Goal: Task Accomplishment & Management: Use online tool/utility

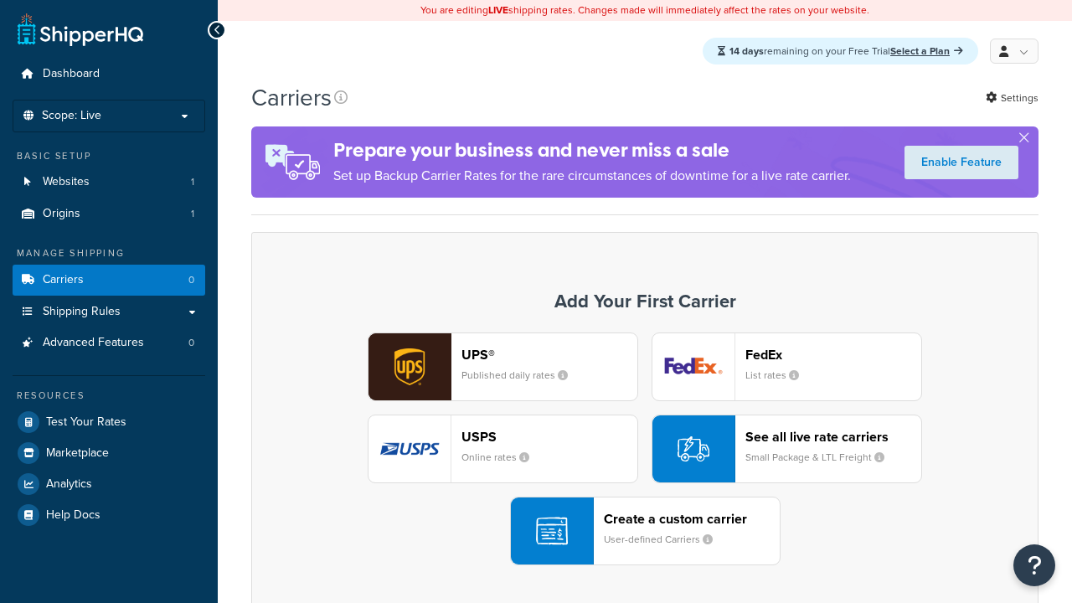
click at [645, 450] on div "UPS® Published daily rates FedEx List rates USPS Online rates See all live rate…" at bounding box center [645, 448] width 752 height 233
click at [645, 532] on div "Create a custom carrier User-defined Carriers" at bounding box center [692, 531] width 176 height 40
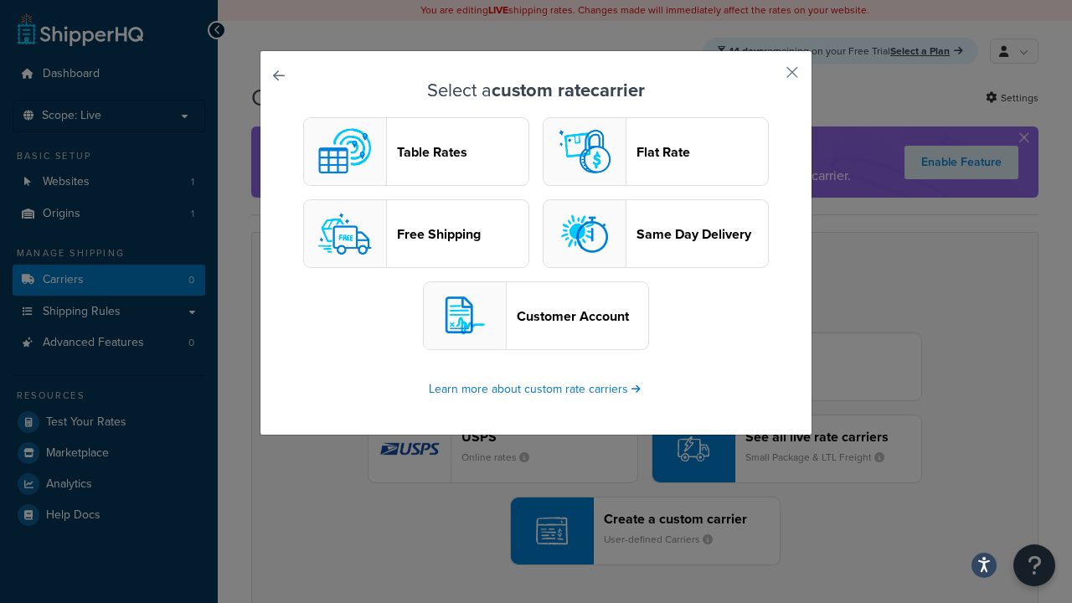
click at [416, 152] on header "Table Rates" at bounding box center [462, 152] width 131 height 16
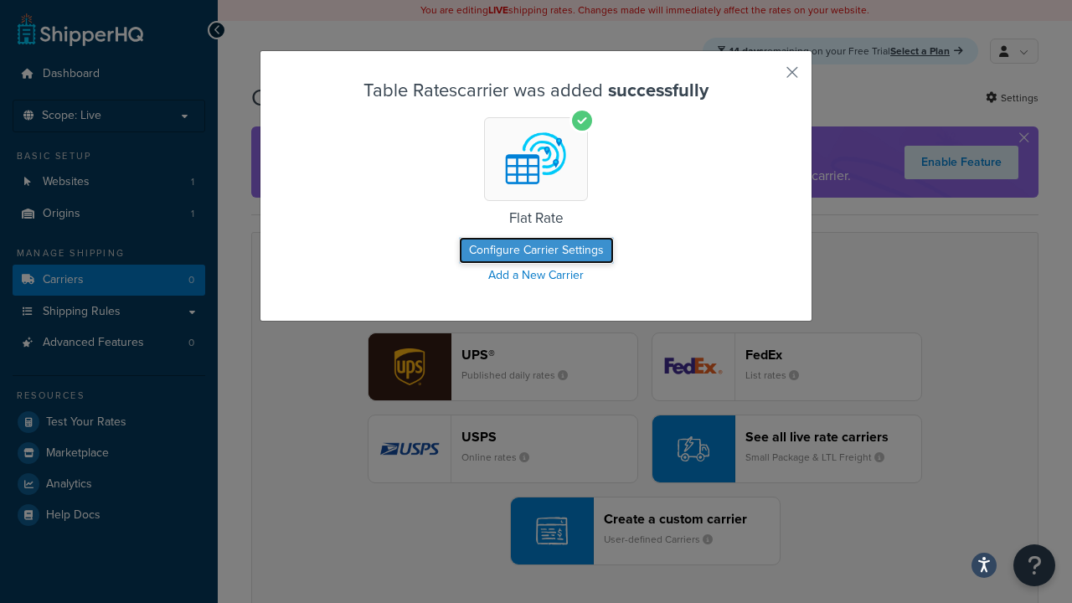
click at [536, 251] on button "Configure Carrier Settings" at bounding box center [536, 250] width 155 height 27
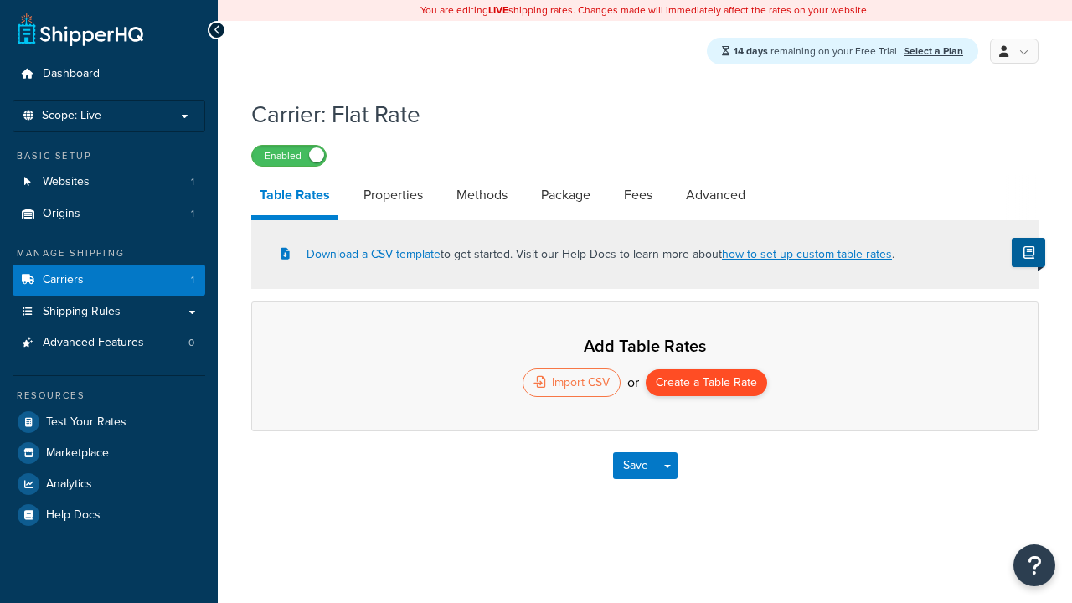
click at [707, 385] on button "Create a Table Rate" at bounding box center [705, 382] width 121 height 27
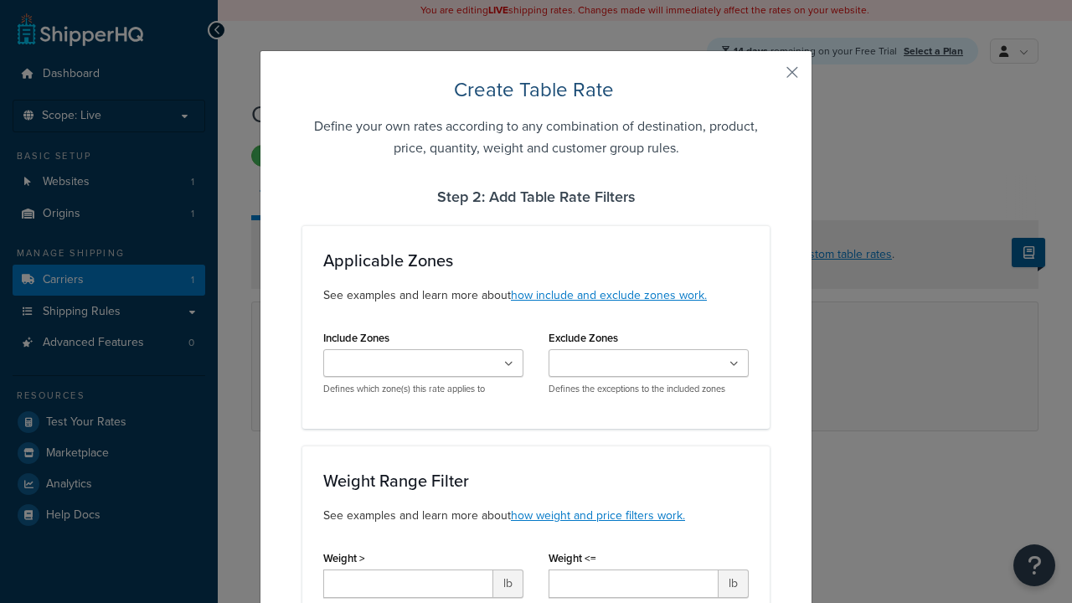
type input "10"
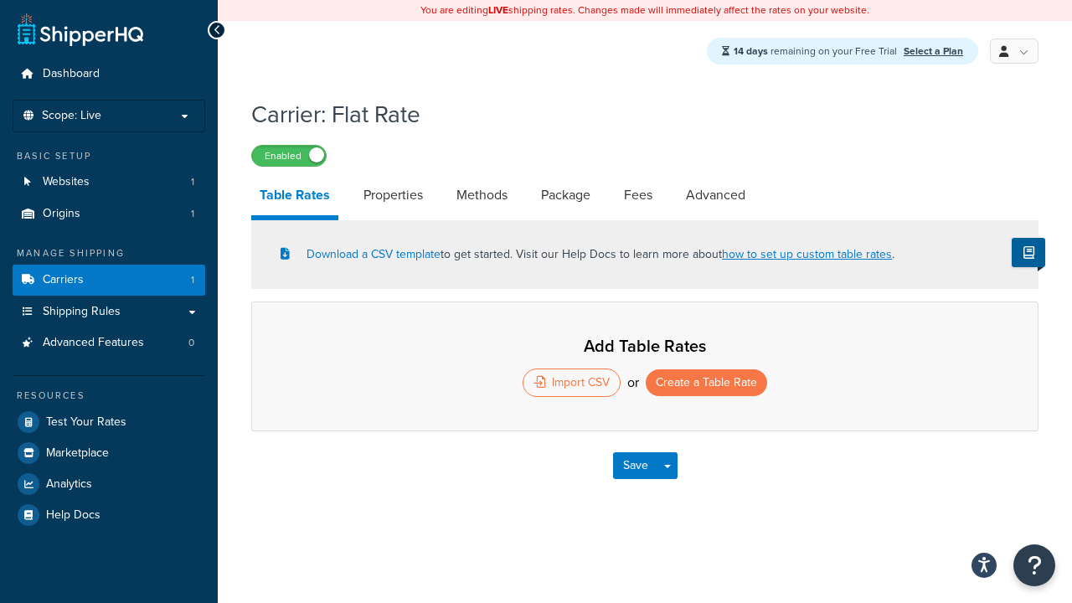
select select "25"
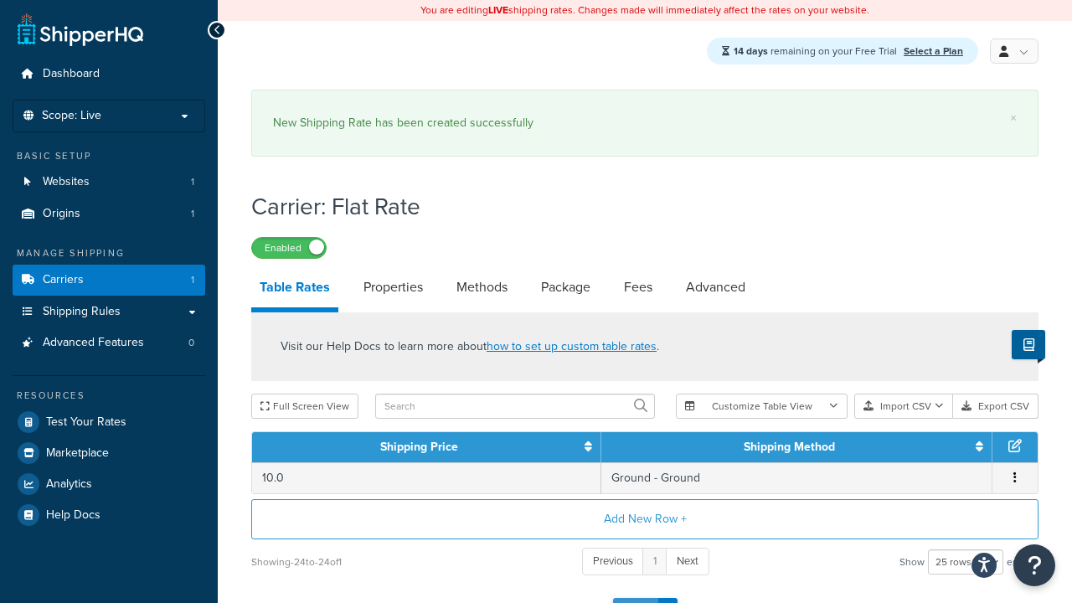
click at [635, 598] on button "Save" at bounding box center [635, 611] width 45 height 27
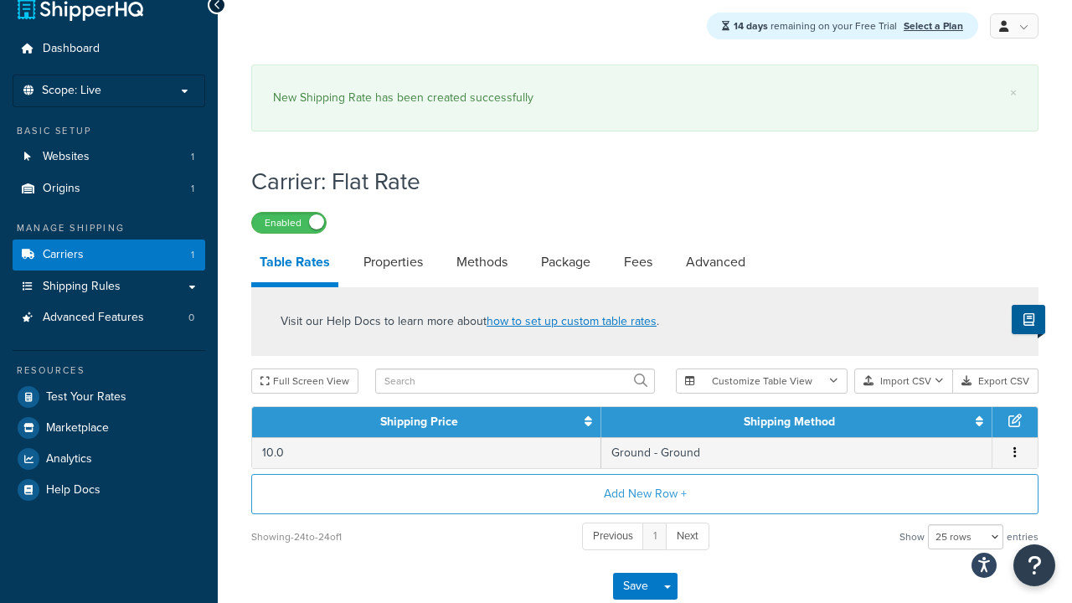
scroll to position [0, 0]
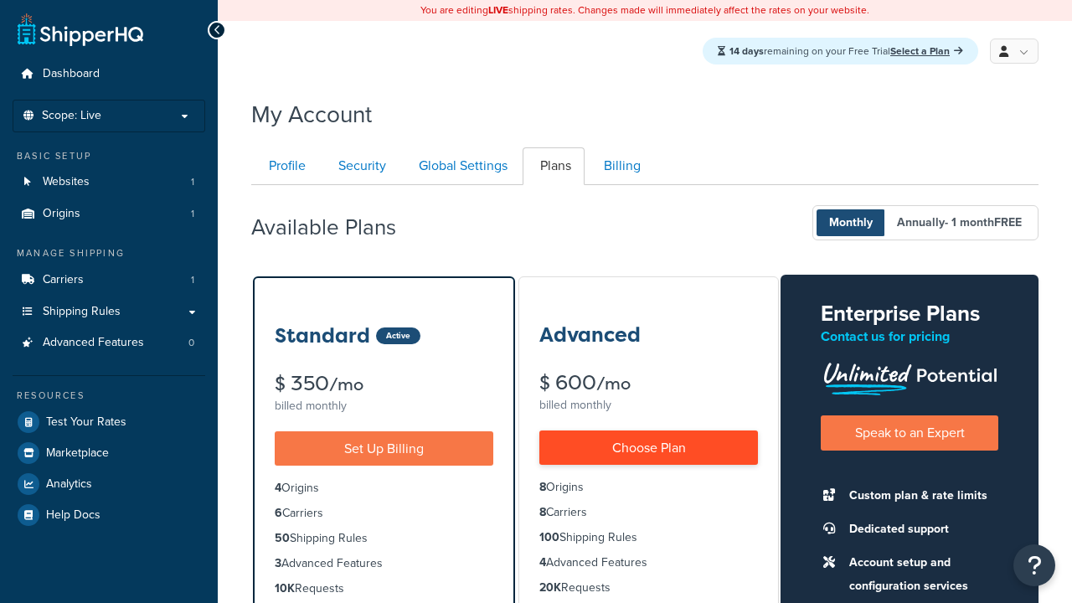
click at [648, 448] on link "Choose Plan" at bounding box center [648, 447] width 219 height 34
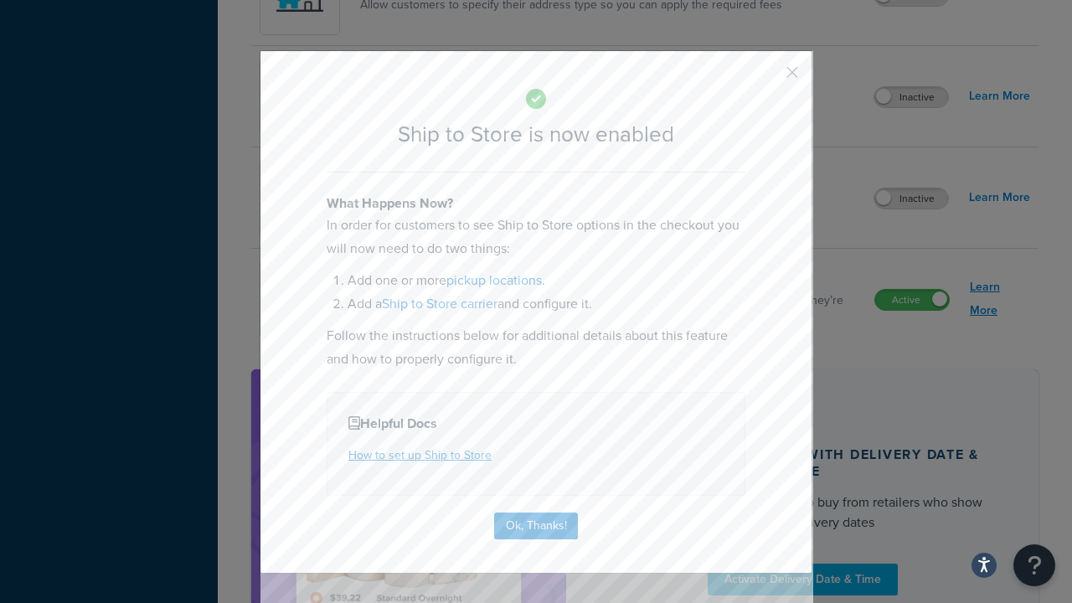
click at [536, 512] on button "Ok, Thanks!" at bounding box center [536, 525] width 84 height 27
click at [1000, 301] on link "Learn More" at bounding box center [999, 298] width 60 height 47
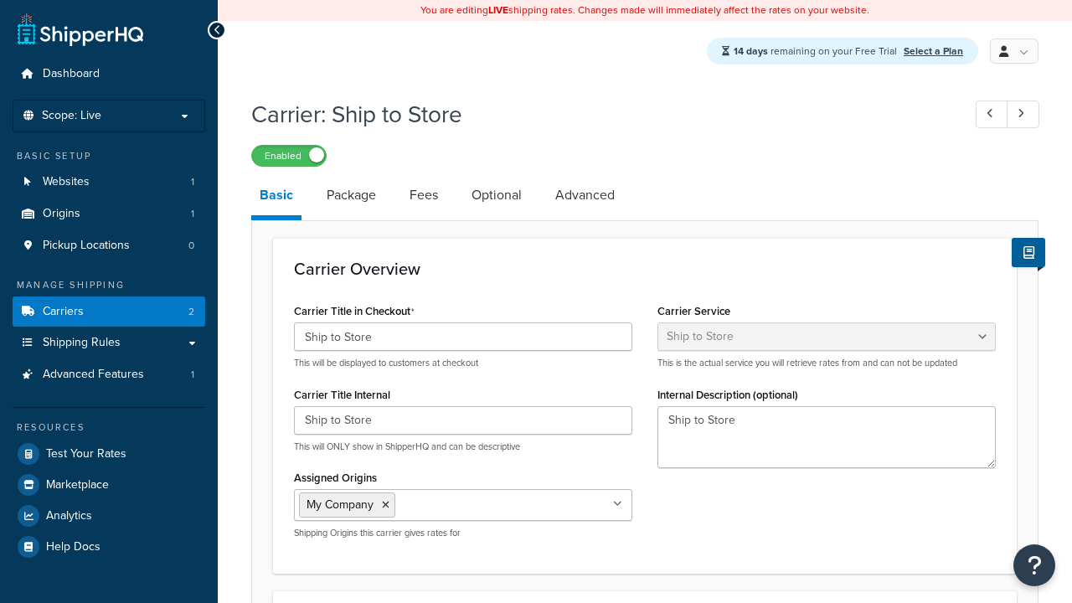
select select "shipToStore"
select select "181818"
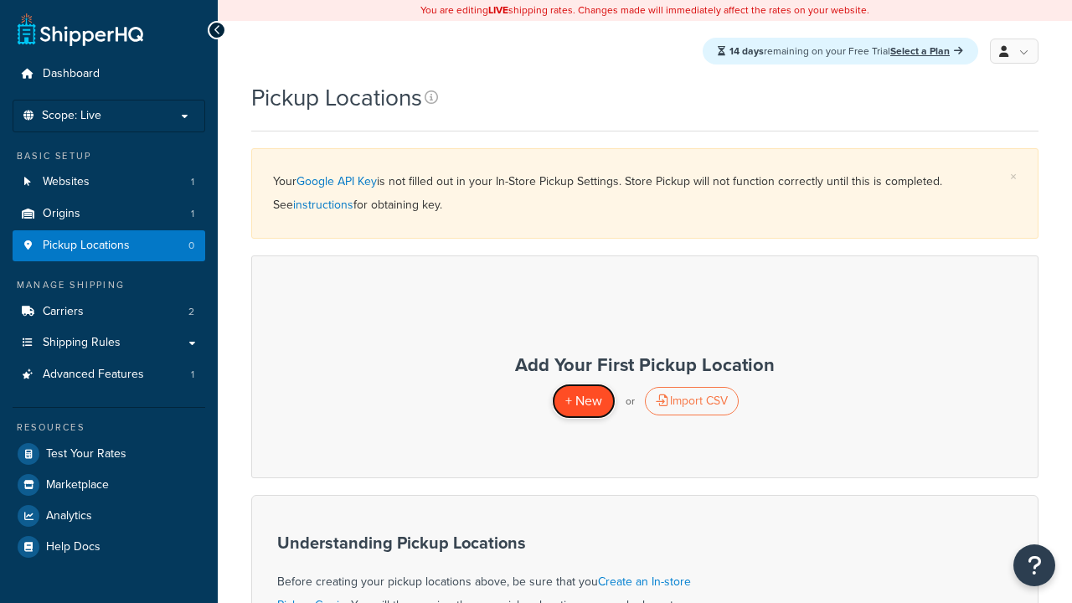
click at [583, 401] on span "+ New" at bounding box center [583, 400] width 37 height 19
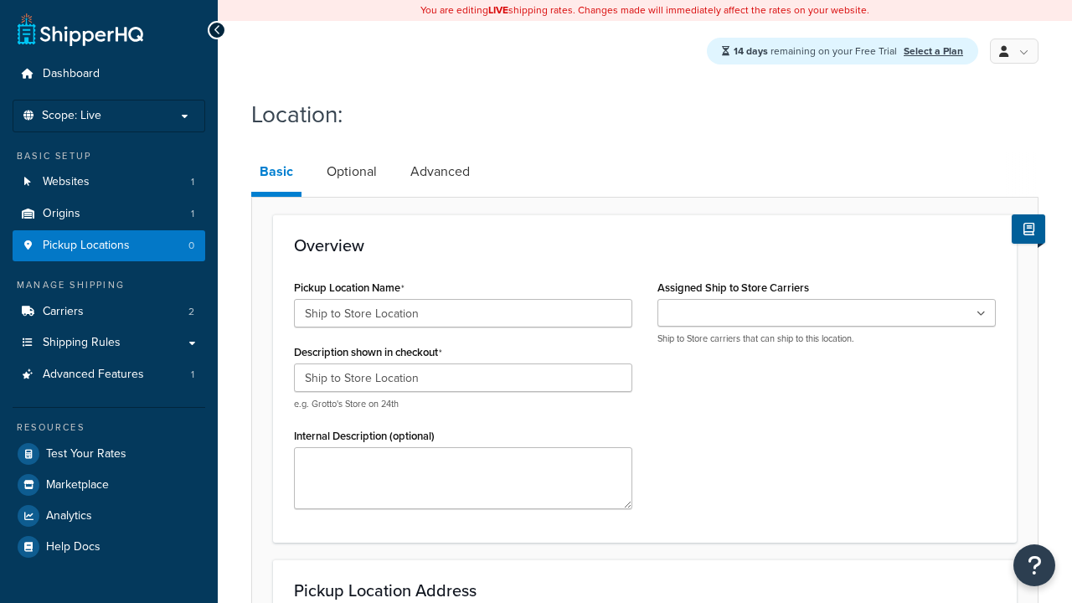
type input "Ship to Store Location"
click at [826, 314] on ul at bounding box center [826, 313] width 338 height 28
type input "[STREET_ADDRESS]"
type input "Apt 103"
type input "[GEOGRAPHIC_DATA]"
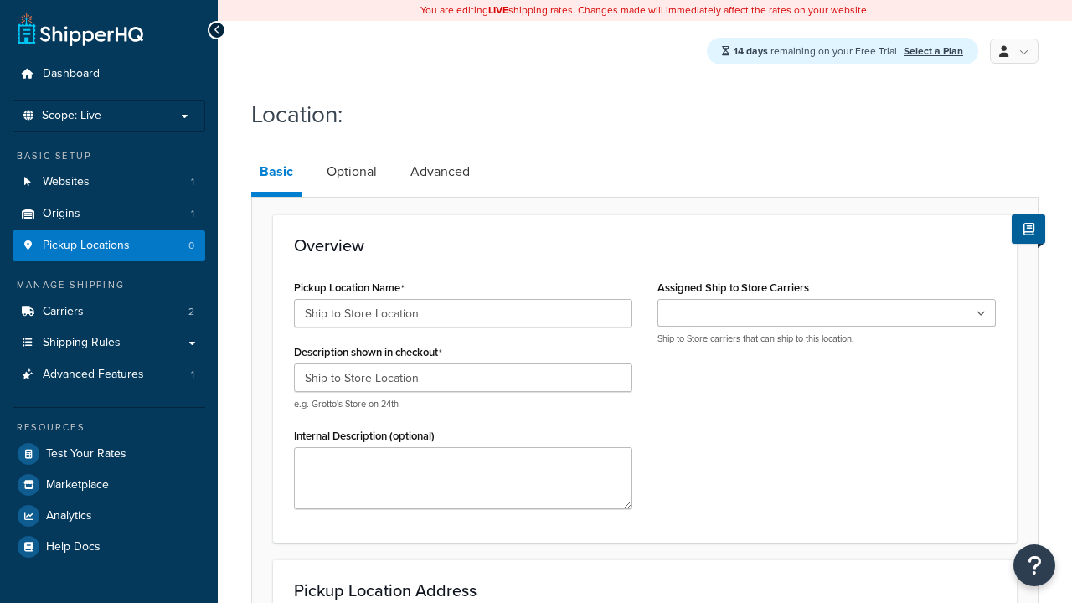
select select "13"
type input "[GEOGRAPHIC_DATA]"
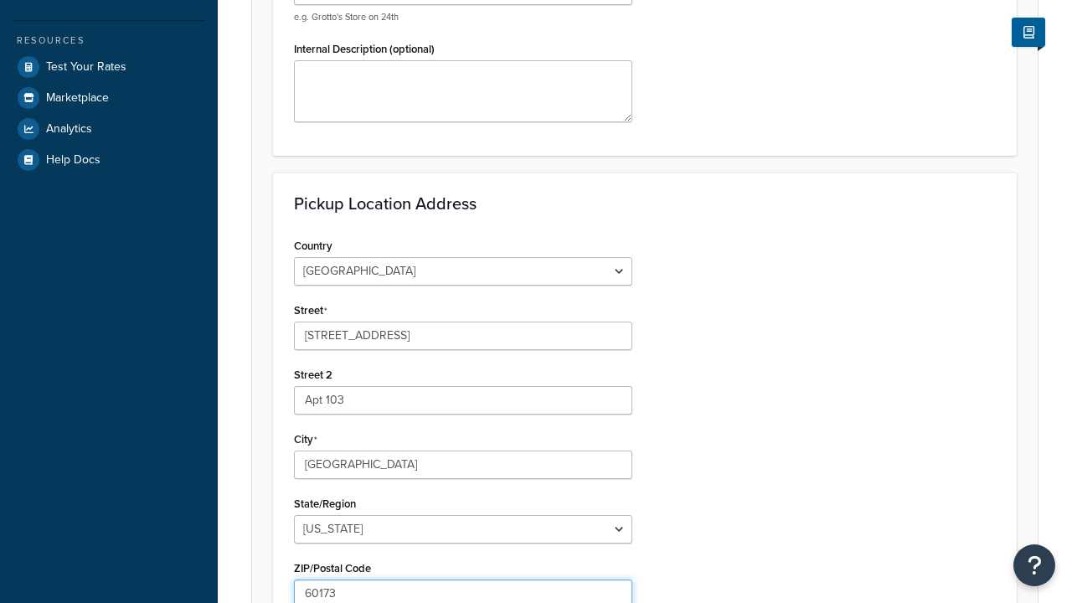
type input "60173"
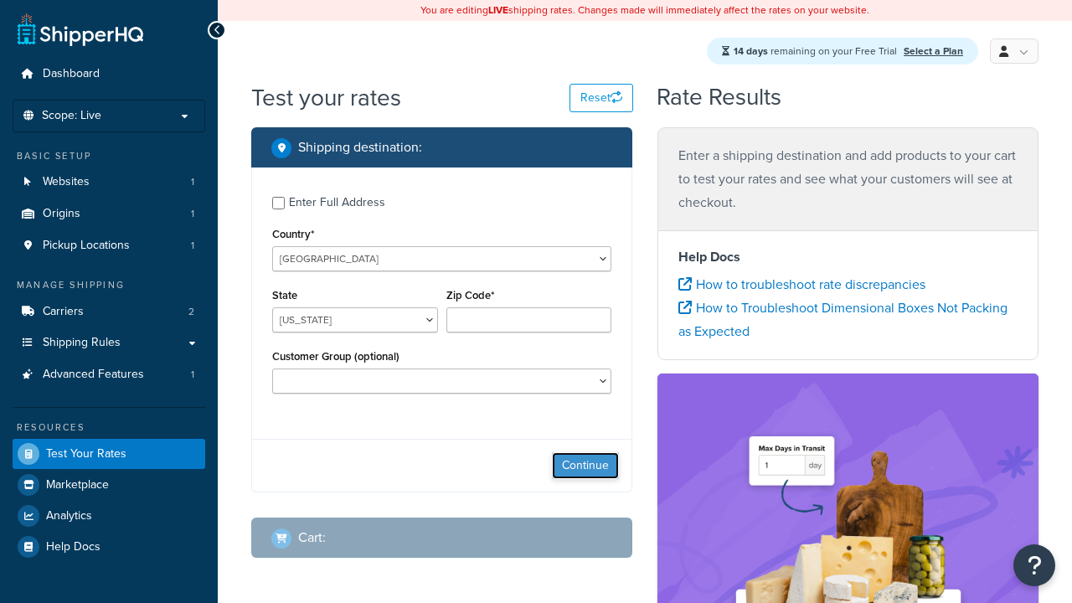
click at [585, 468] on button "Continue" at bounding box center [585, 465] width 67 height 27
select select "IL"
type input "60173"
click at [585, 468] on button "Continue" at bounding box center [585, 465] width 67 height 27
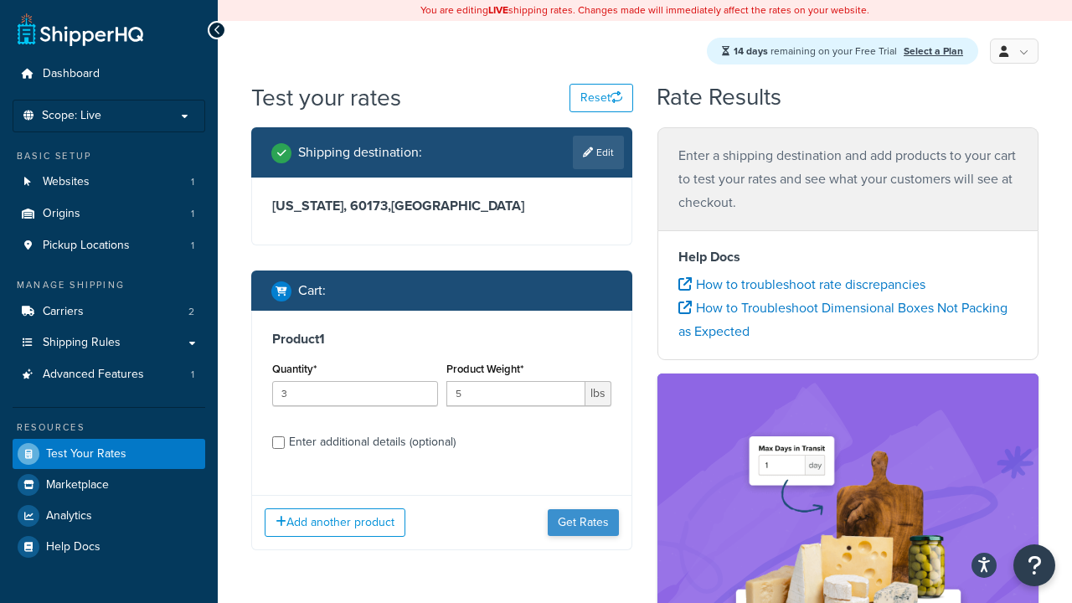
type input "5"
click at [584, 509] on button "Get Rates" at bounding box center [583, 522] width 71 height 27
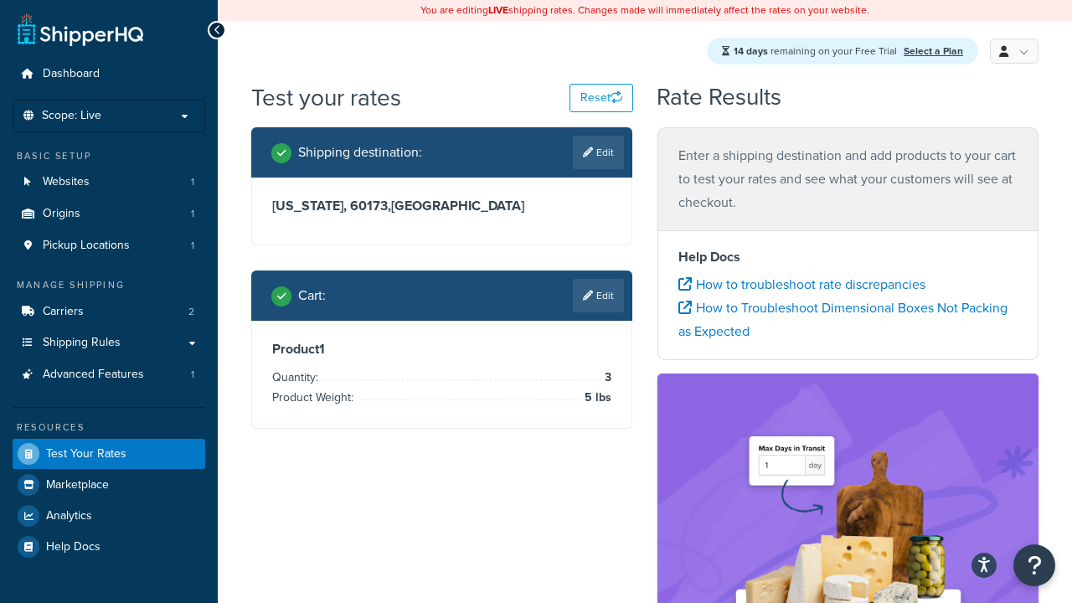
scroll to position [222, 0]
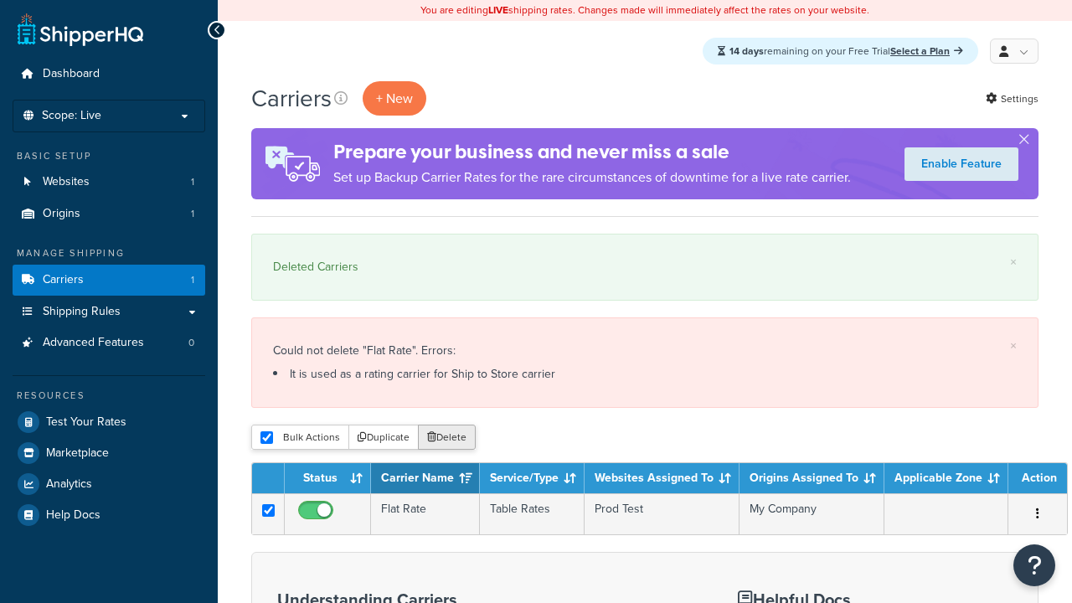
click at [445, 439] on button "Delete" at bounding box center [447, 436] width 58 height 25
